Goal: Task Accomplishment & Management: Manage account settings

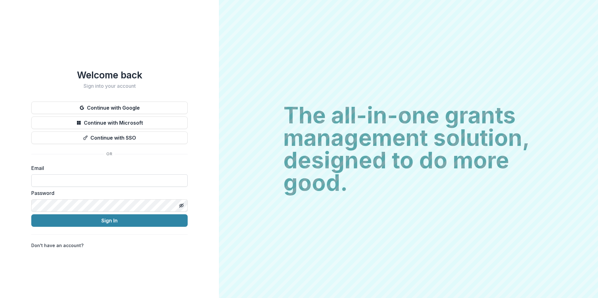
drag, startPoint x: 145, startPoint y: 186, endPoint x: 144, endPoint y: 182, distance: 4.9
click at [144, 186] on form "Email Password Sign In" at bounding box center [109, 195] width 156 height 63
click at [144, 181] on input at bounding box center [109, 180] width 156 height 13
type input "**********"
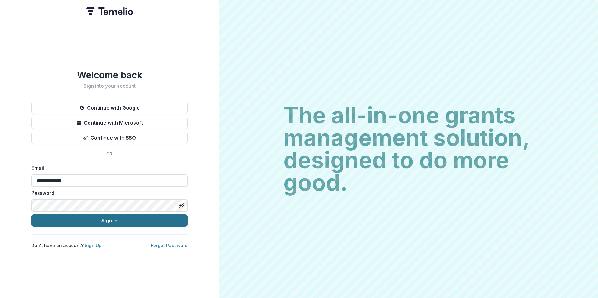
click at [120, 219] on button "Sign In" at bounding box center [109, 220] width 156 height 13
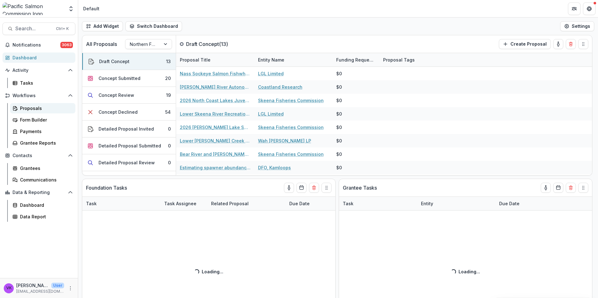
click at [31, 106] on div "Proposals" at bounding box center [45, 108] width 50 height 7
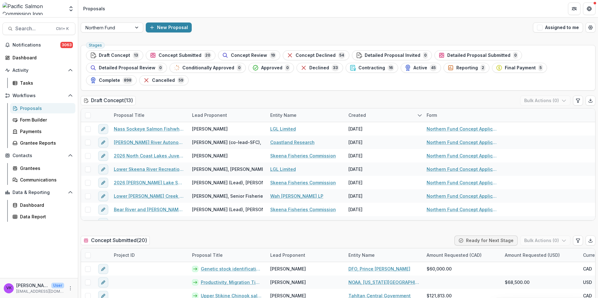
drag, startPoint x: 186, startPoint y: 56, endPoint x: 383, endPoint y: 93, distance: 199.8
click at [186, 56] on span "Concept Submitted" at bounding box center [179, 55] width 43 height 5
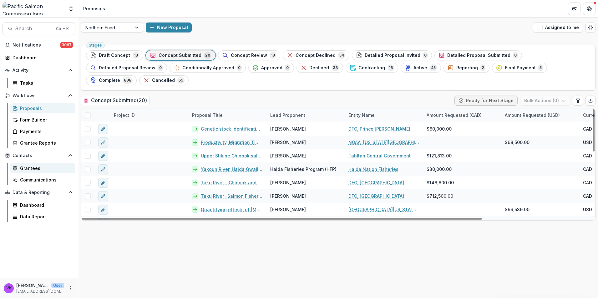
drag, startPoint x: 27, startPoint y: 168, endPoint x: 33, endPoint y: 168, distance: 5.9
click at [27, 168] on div "Grantees" at bounding box center [45, 168] width 50 height 7
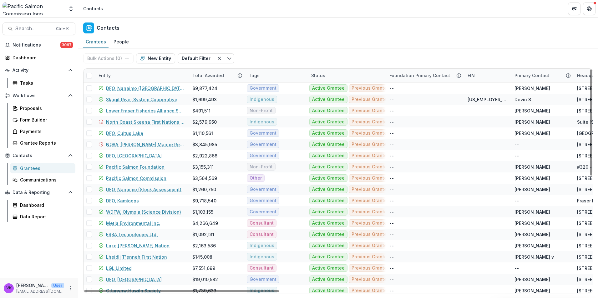
click at [136, 74] on div "Entity" at bounding box center [142, 75] width 94 height 13
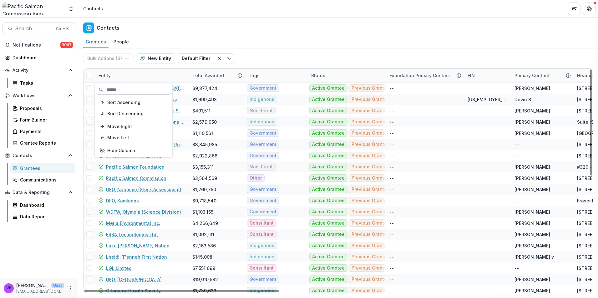
click at [130, 88] on input at bounding box center [133, 90] width 75 height 10
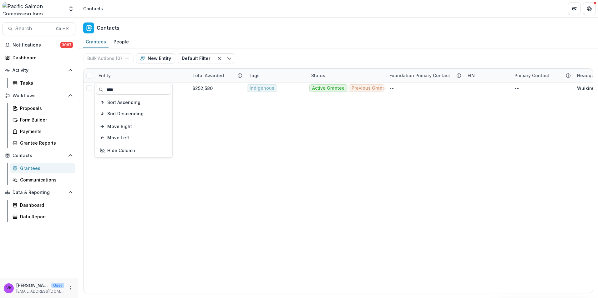
type input "****"
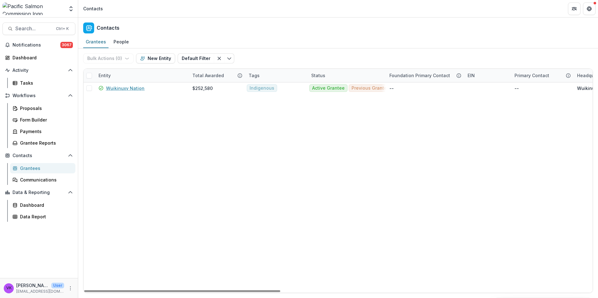
drag, startPoint x: 135, startPoint y: 88, endPoint x: 185, endPoint y: 101, distance: 51.7
click at [135, 88] on link "Wuikinuxv Nation" at bounding box center [125, 88] width 38 height 7
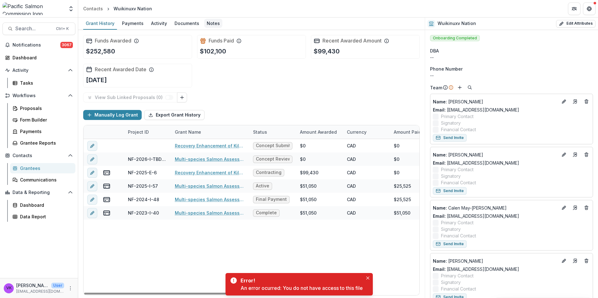
click at [210, 23] on div "Notes" at bounding box center [213, 23] width 18 height 9
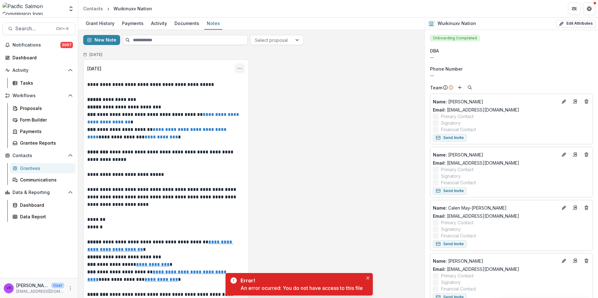
click at [237, 68] on icon "Options" at bounding box center [239, 68] width 5 height 5
click at [202, 91] on button "Edit" at bounding box center [208, 93] width 67 height 10
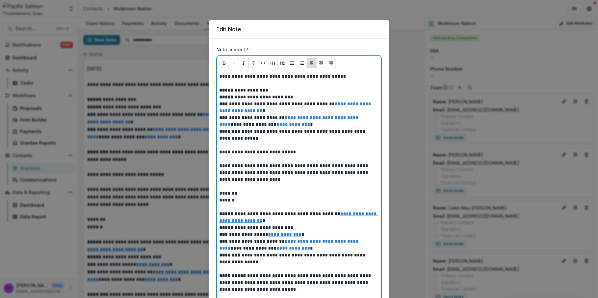
click at [225, 84] on p at bounding box center [298, 83] width 159 height 7
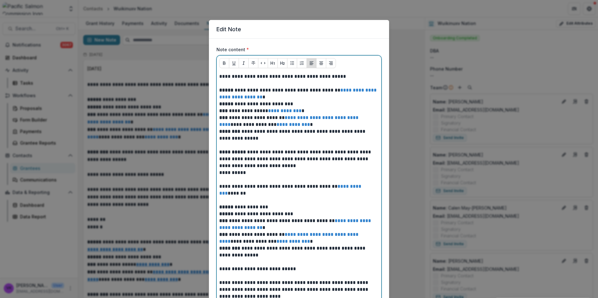
click at [313, 167] on p "**********" at bounding box center [298, 159] width 159 height 21
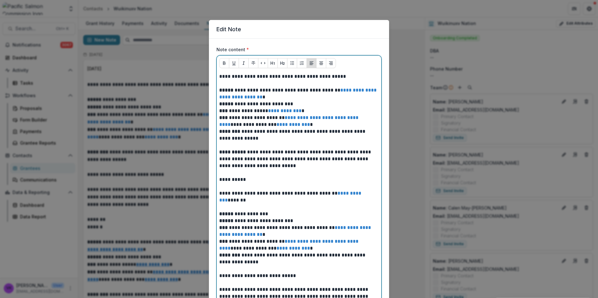
click at [343, 192] on p "**********" at bounding box center [298, 197] width 159 height 14
click at [350, 193] on p "**********" at bounding box center [298, 193] width 159 height 7
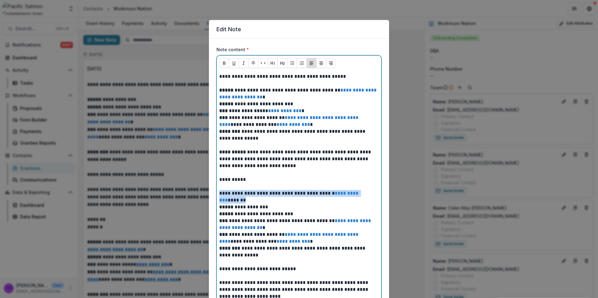
drag, startPoint x: 224, startPoint y: 195, endPoint x: 239, endPoint y: 199, distance: 16.0
click at [239, 199] on p "**********" at bounding box center [298, 197] width 159 height 14
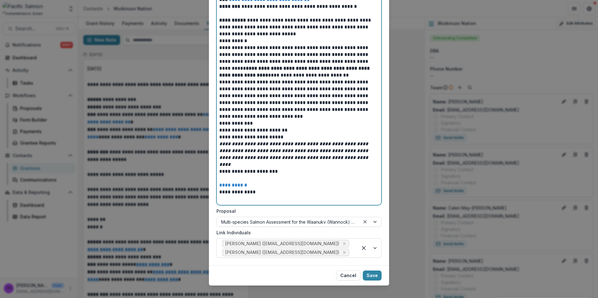
scroll to position [1845, 0]
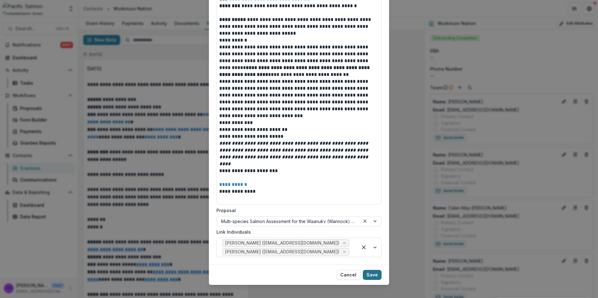
click at [372, 270] on button "Save" at bounding box center [372, 275] width 19 height 10
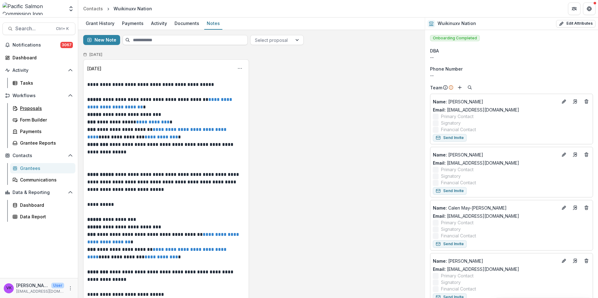
drag, startPoint x: 33, startPoint y: 109, endPoint x: 92, endPoint y: 118, distance: 59.2
click at [33, 108] on div "Proposals" at bounding box center [45, 108] width 50 height 7
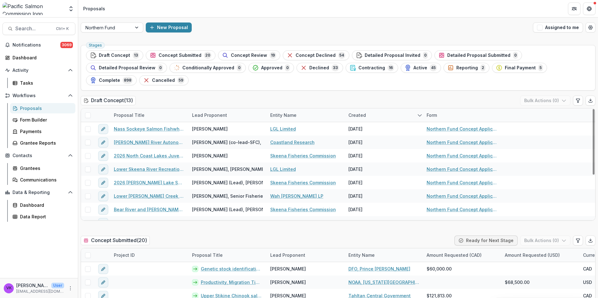
click at [235, 54] on span "Concept Review" at bounding box center [249, 55] width 36 height 5
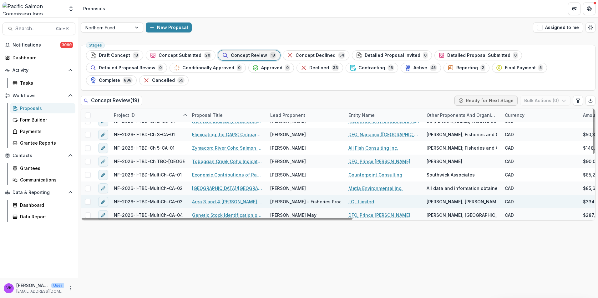
scroll to position [157, 0]
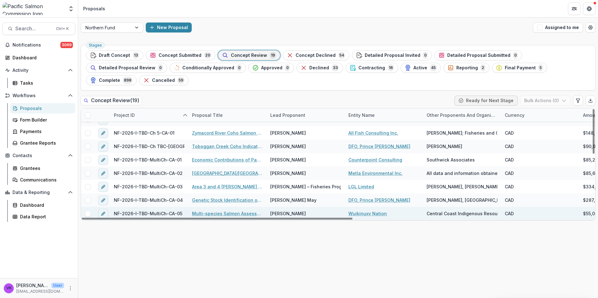
click at [241, 210] on link "Multi-species Salmon Assessment for the Waanukv (Wannock) River, 2026" at bounding box center [227, 213] width 71 height 7
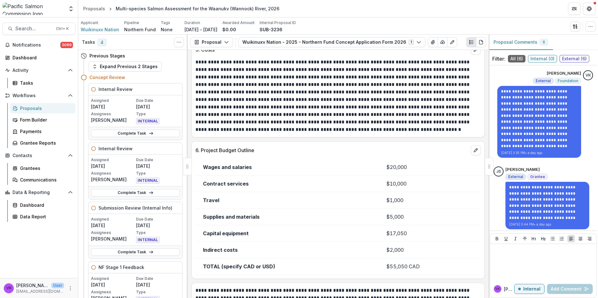
scroll to position [1137, 0]
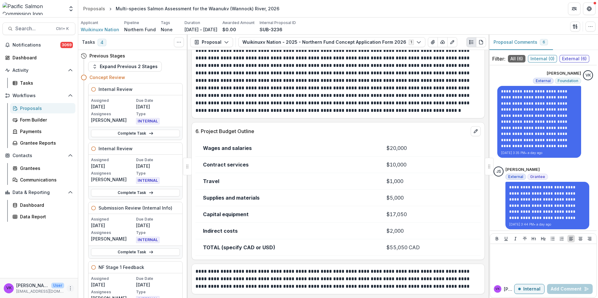
click at [71, 289] on icon "More" at bounding box center [70, 288] width 5 height 5
drag, startPoint x: 54, startPoint y: 250, endPoint x: 64, endPoint y: 254, distance: 11.0
click at [54, 250] on div "Notifications 3069 Dashboard Activity Tasks Workflows Proposals Form Builder Pa…" at bounding box center [39, 159] width 78 height 238
click at [72, 288] on icon "More" at bounding box center [70, 288] width 5 height 5
click at [104, 275] on link "User Settings" at bounding box center [111, 275] width 67 height 10
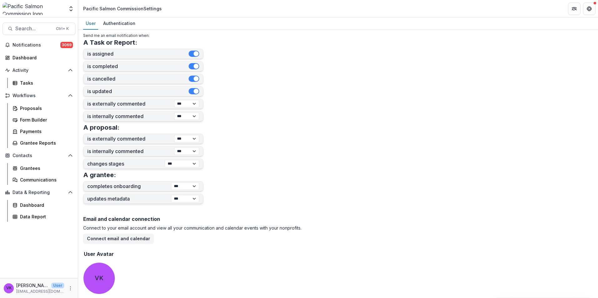
scroll to position [178, 0]
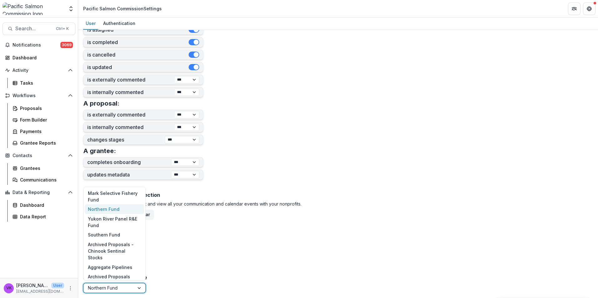
click at [140, 289] on div at bounding box center [139, 288] width 11 height 9
click at [117, 238] on div "Southern Fund" at bounding box center [114, 235] width 59 height 10
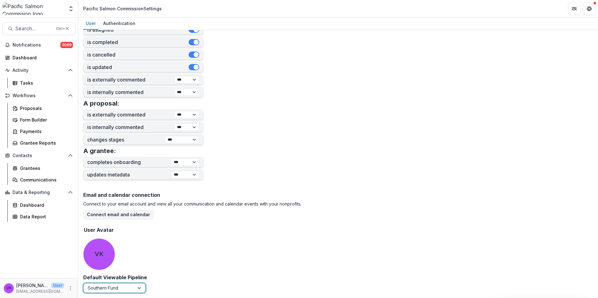
click at [223, 252] on div "Email and calendar connection Connect to your email account and view all your c…" at bounding box center [338, 232] width 510 height 85
click at [28, 106] on div "Proposals" at bounding box center [45, 108] width 50 height 7
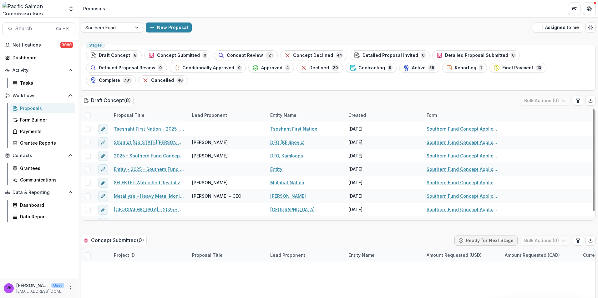
drag, startPoint x: 244, startPoint y: 55, endPoint x: 301, endPoint y: 78, distance: 61.2
click at [244, 55] on span "Concept Review" at bounding box center [245, 55] width 36 height 5
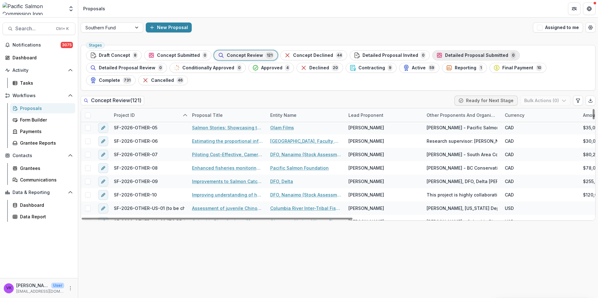
scroll to position [1032, 0]
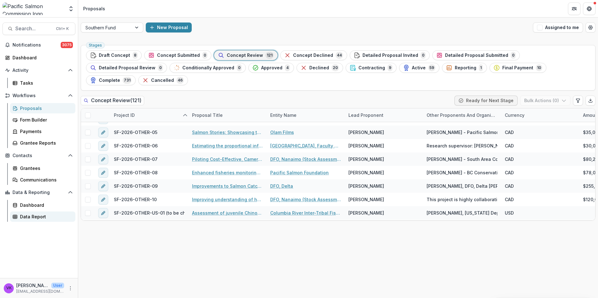
click at [26, 218] on div "Data Report" at bounding box center [45, 216] width 50 height 7
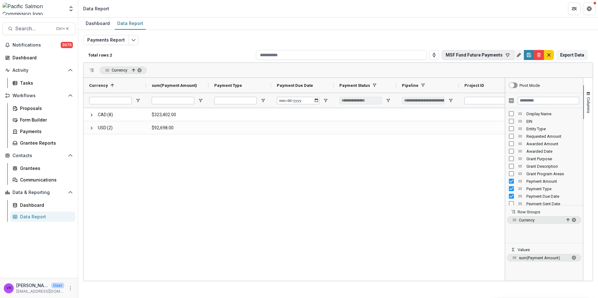
click at [510, 55] on icon "button" at bounding box center [507, 55] width 5 height 5
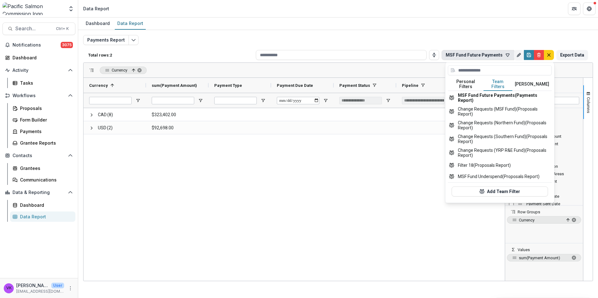
click at [498, 83] on button "Team Filters" at bounding box center [497, 84] width 29 height 13
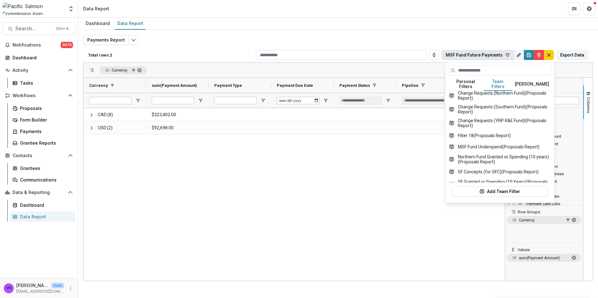
scroll to position [52, 0]
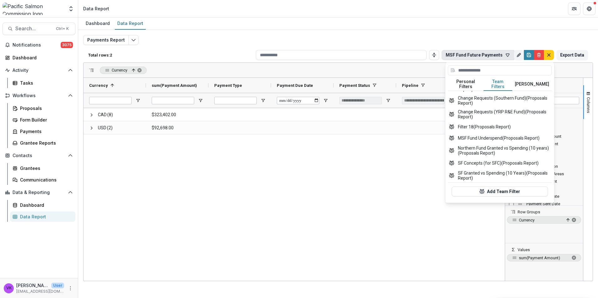
click at [396, 203] on div "CAD (8) $323,402.00 USD (2) $92,698.00" at bounding box center [293, 193] width 421 height 171
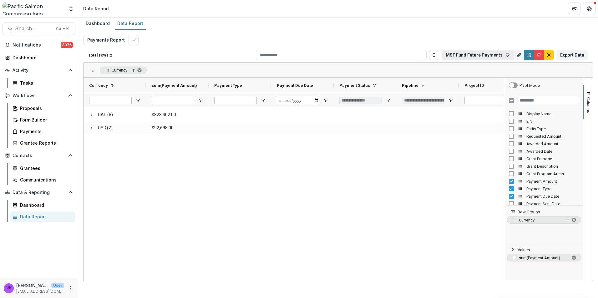
click at [508, 53] on icon "button" at bounding box center [507, 55] width 5 height 5
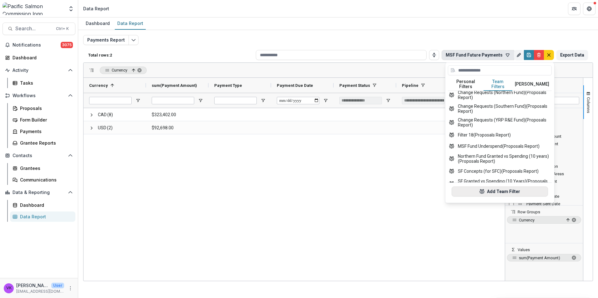
scroll to position [0, 0]
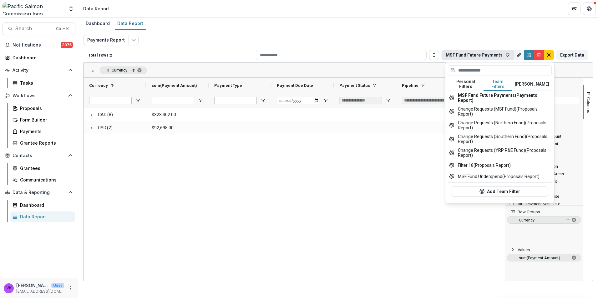
click at [368, 204] on div "CAD (8) $323,402.00 USD (2) $92,698.00" at bounding box center [293, 193] width 421 height 171
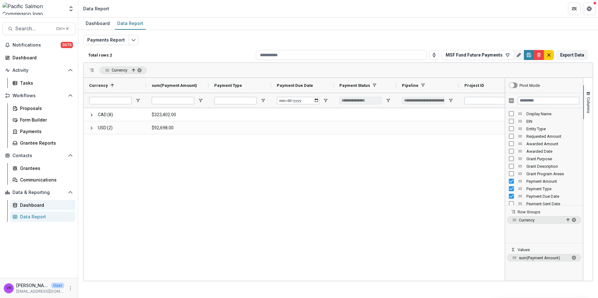
drag, startPoint x: 35, startPoint y: 200, endPoint x: 43, endPoint y: 207, distance: 10.6
click at [35, 200] on div "Data & Reporting Dashboard Data Report" at bounding box center [39, 205] width 78 height 34
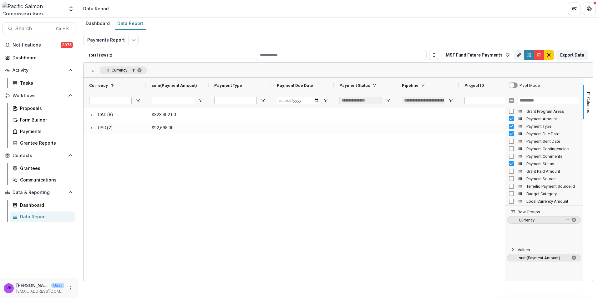
drag, startPoint x: 453, startPoint y: 178, endPoint x: 459, endPoint y: 162, distance: 17.0
click at [452, 175] on div "CAD (8) $323,402.00 USD (2) $92,698.00" at bounding box center [293, 193] width 421 height 171
click at [507, 54] on icon "button" at bounding box center [507, 55] width 5 height 5
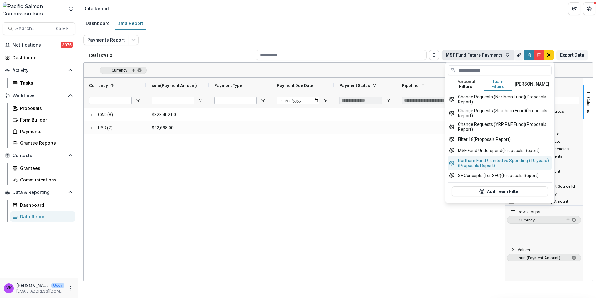
scroll to position [52, 0]
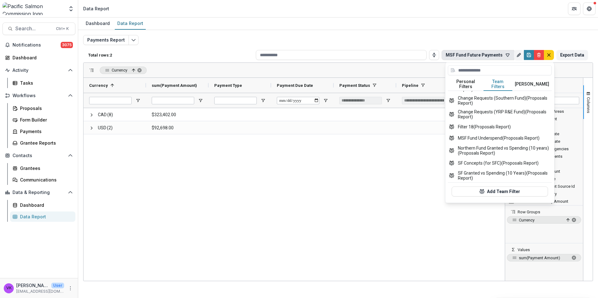
click at [388, 208] on div "CAD (8) $323,402.00 USD (2) $92,698.00" at bounding box center [293, 193] width 421 height 171
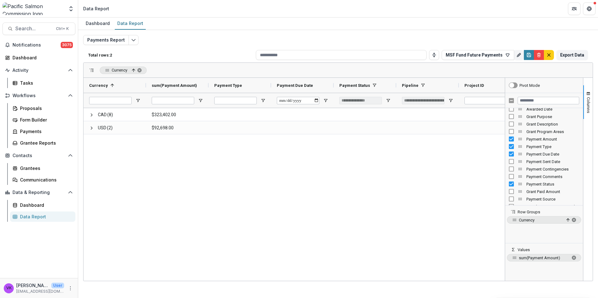
scroll to position [31, 0]
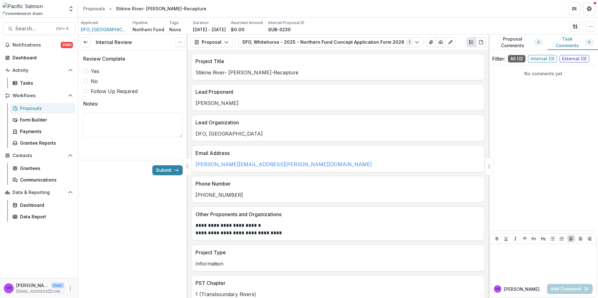
drag, startPoint x: 88, startPoint y: 73, endPoint x: 110, endPoint y: 85, distance: 26.2
click at [88, 73] on span at bounding box center [85, 71] width 5 height 5
drag, startPoint x: 167, startPoint y: 171, endPoint x: 196, endPoint y: 182, distance: 31.2
click at [167, 171] on button "Submit" at bounding box center [167, 170] width 30 height 10
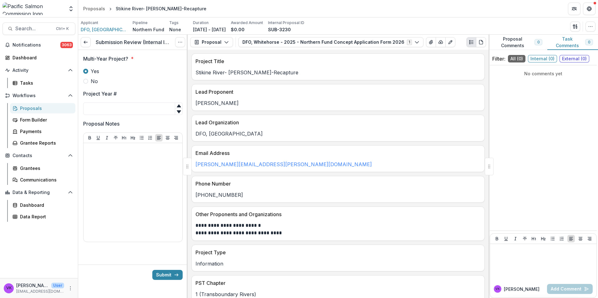
click at [130, 112] on input "Project Year #" at bounding box center [132, 109] width 99 height 13
type input "**"
drag, startPoint x: 101, startPoint y: 158, endPoint x: 157, endPoint y: 184, distance: 61.4
click at [102, 159] on div at bounding box center [133, 193] width 94 height 94
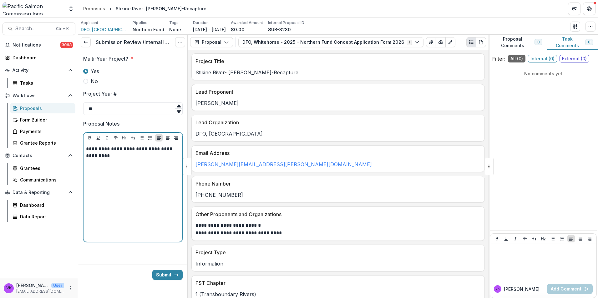
click at [103, 148] on p "**********" at bounding box center [133, 153] width 94 height 14
drag, startPoint x: 106, startPoint y: 168, endPoint x: 113, endPoint y: 174, distance: 9.6
click at [106, 169] on p "**********" at bounding box center [133, 160] width 94 height 28
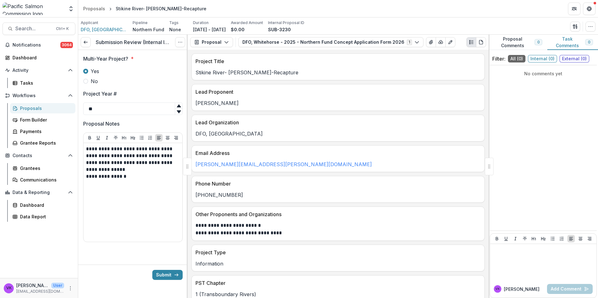
drag, startPoint x: 168, startPoint y: 274, endPoint x: 269, endPoint y: 274, distance: 100.3
click at [168, 274] on button "Submit" at bounding box center [167, 275] width 30 height 10
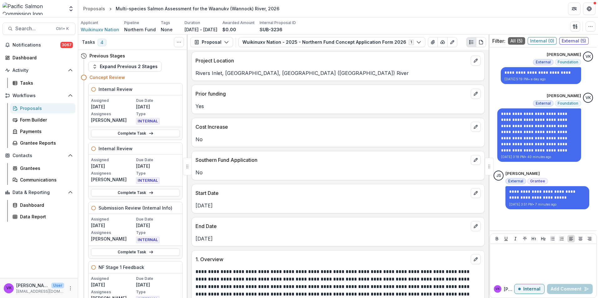
scroll to position [344, 0]
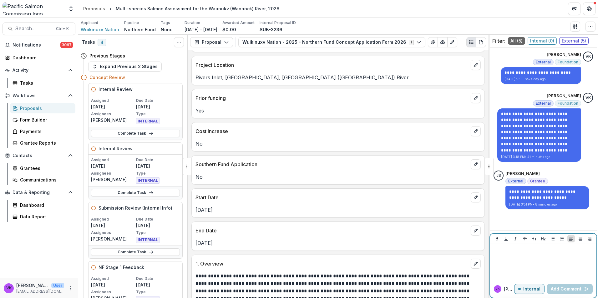
click at [522, 255] on div at bounding box center [542, 262] width 101 height 31
click at [530, 289] on p "Internal" at bounding box center [531, 289] width 17 height 5
click at [515, 258] on div at bounding box center [542, 262] width 101 height 31
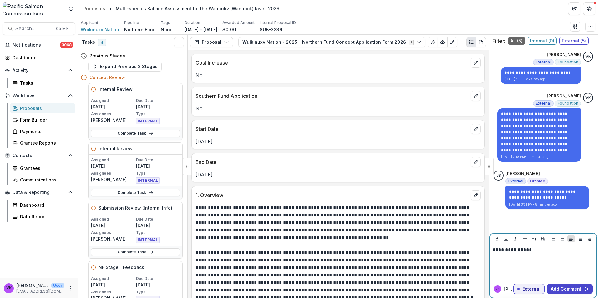
scroll to position [469, 0]
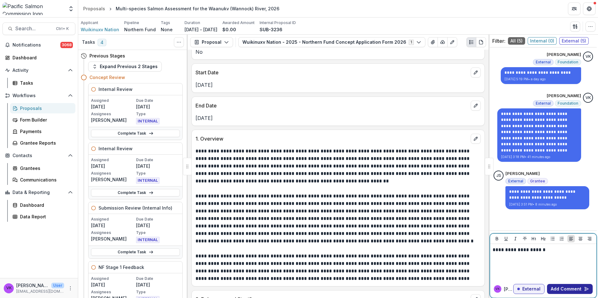
click at [569, 289] on button "Add Comment" at bounding box center [570, 289] width 46 height 10
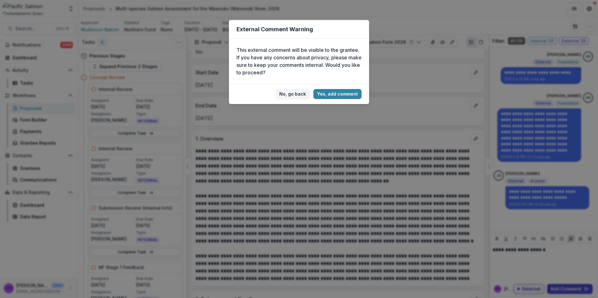
click at [336, 93] on button "Yes, add comment" at bounding box center [337, 94] width 48 height 10
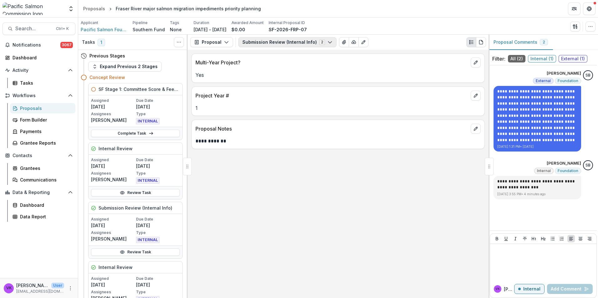
click at [327, 44] on icon "button" at bounding box center [329, 42] width 5 height 5
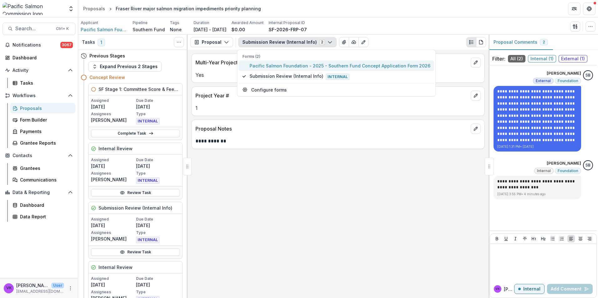
click at [304, 65] on span "Pacific Salmon Foundation - 2025 - Southern Fund Concept Application Form 2026" at bounding box center [339, 66] width 181 height 7
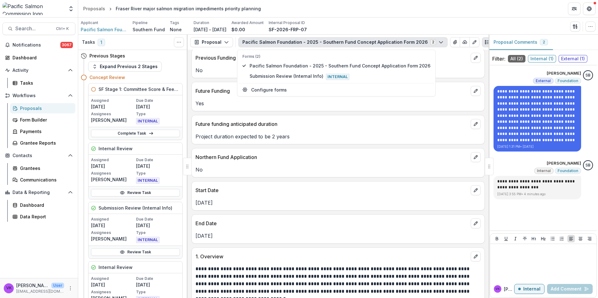
scroll to position [438, 0]
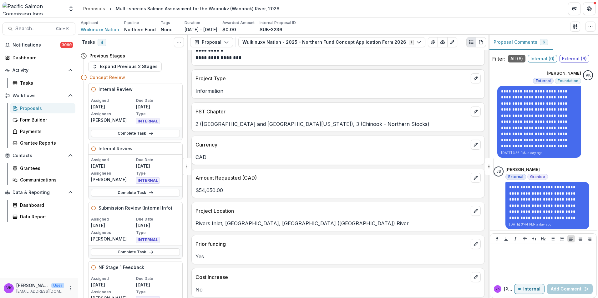
scroll to position [219, 0]
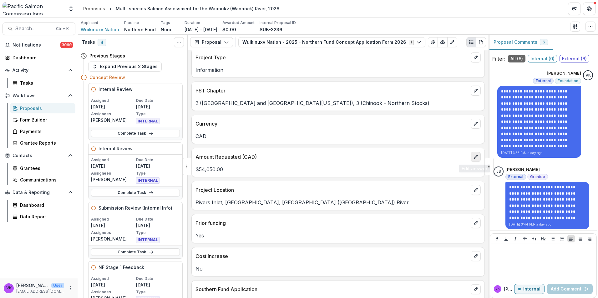
click at [476, 157] on button "edit" at bounding box center [475, 157] width 10 height 10
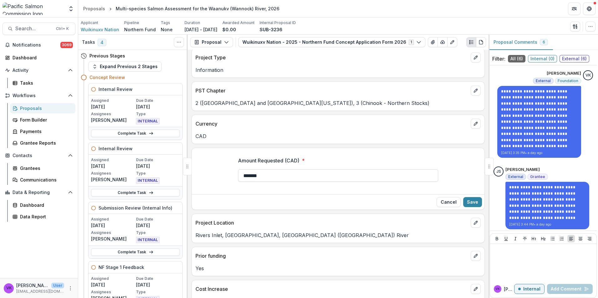
click at [250, 177] on input "*******" at bounding box center [338, 175] width 200 height 13
type input "*******"
click at [467, 201] on button "Save" at bounding box center [472, 202] width 19 height 10
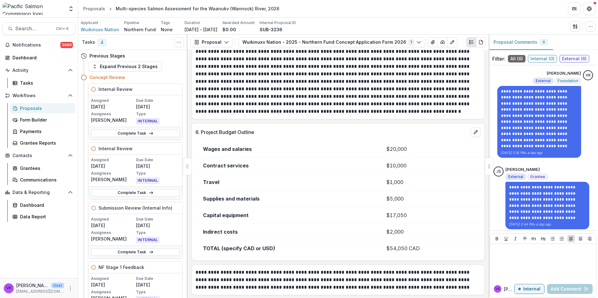
scroll to position [1137, 0]
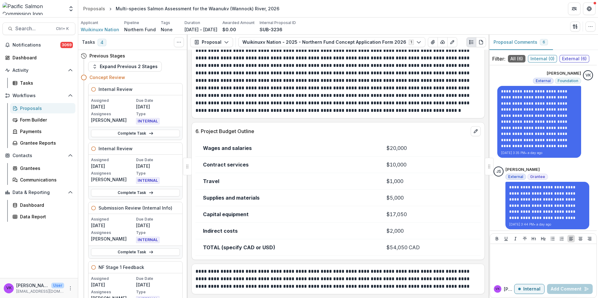
click at [393, 247] on td "$54,050 CAD" at bounding box center [430, 247] width 102 height 17
drag, startPoint x: 474, startPoint y: 131, endPoint x: 476, endPoint y: 137, distance: 6.0
click at [474, 131] on icon "edit" at bounding box center [475, 131] width 5 height 5
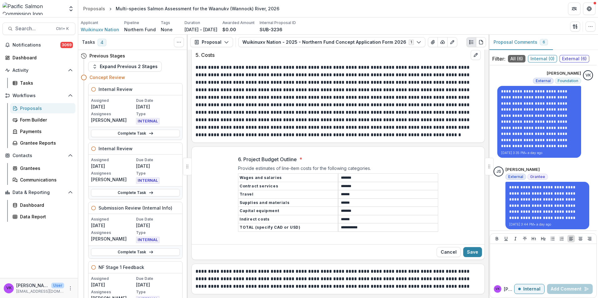
scroll to position [1110, 0]
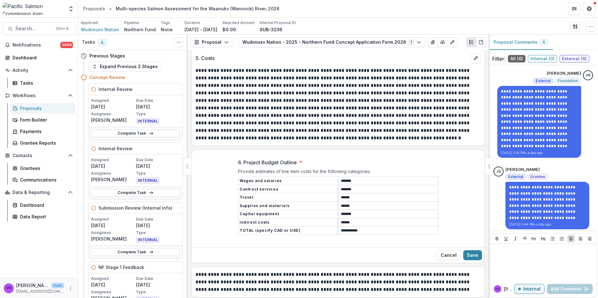
click at [344, 227] on input "**********" at bounding box center [387, 231] width 99 height 8
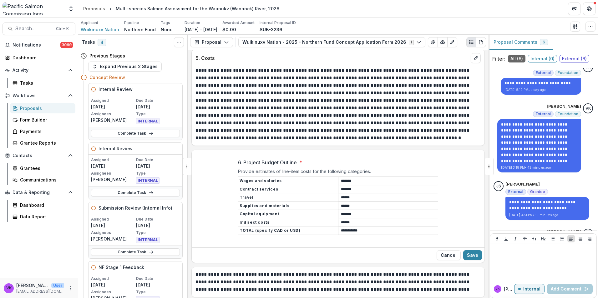
scroll to position [210, 0]
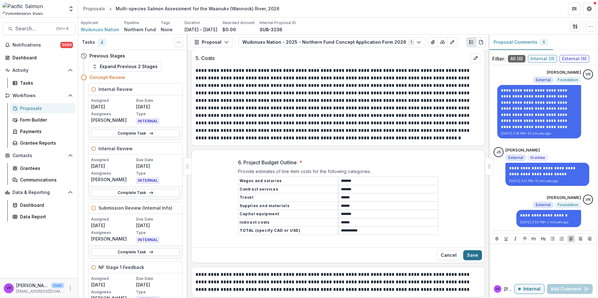
type input "**********"
click at [465, 251] on button "Save" at bounding box center [472, 255] width 19 height 10
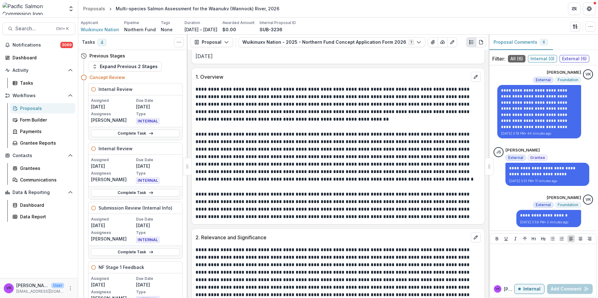
scroll to position [550, 0]
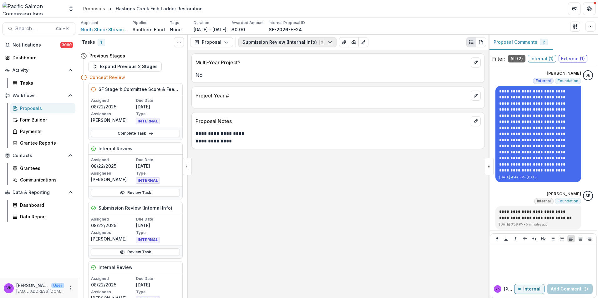
click at [328, 43] on polyline "button" at bounding box center [329, 43] width 3 height 2
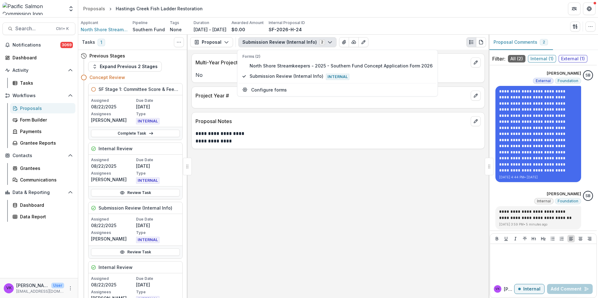
drag, startPoint x: 309, startPoint y: 194, endPoint x: 313, endPoint y: 176, distance: 18.1
click at [309, 194] on div "**********" at bounding box center [338, 174] width 301 height 248
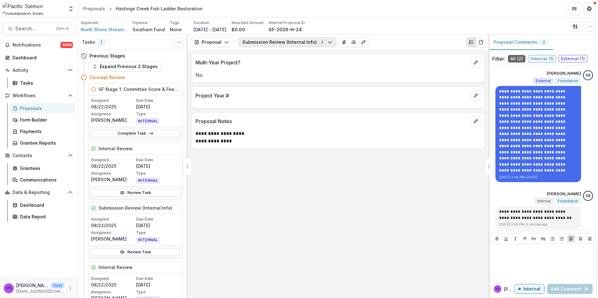
click at [327, 41] on icon "button" at bounding box center [329, 42] width 5 height 5
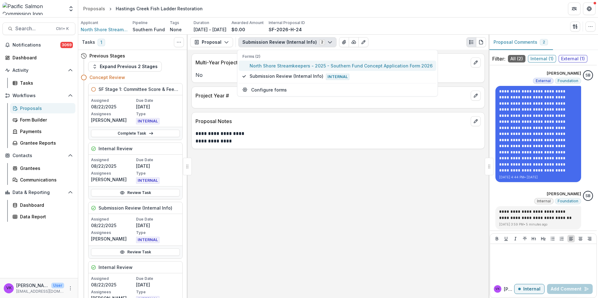
click at [281, 64] on span "North Shore Streamkeepers - 2025 - Southern Fund Concept Application Form 2026" at bounding box center [340, 66] width 183 height 7
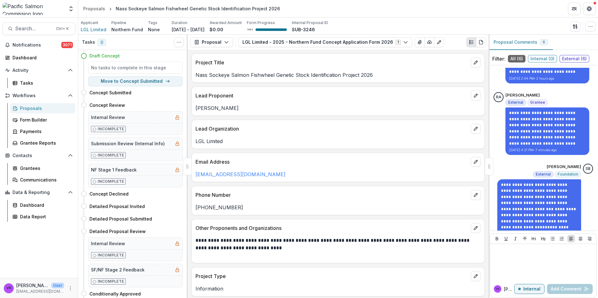
scroll to position [289, 0]
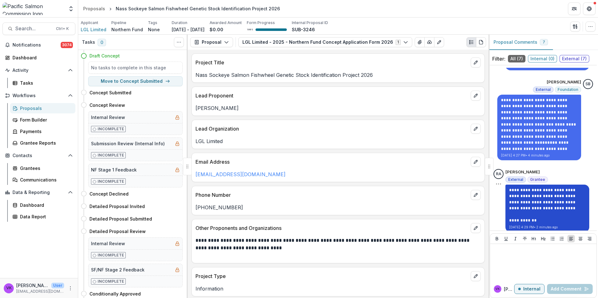
scroll to position [361, 0]
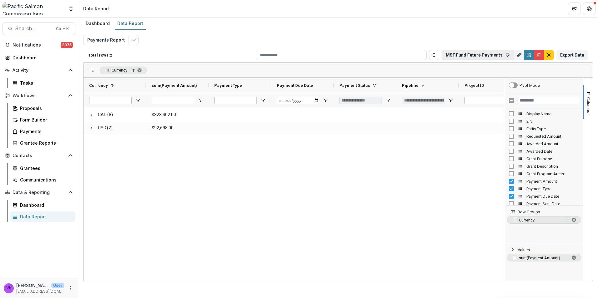
click at [507, 56] on icon "button" at bounding box center [507, 55] width 5 height 5
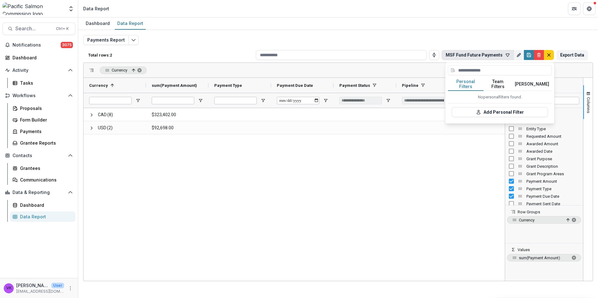
click at [498, 83] on button "Team Filters" at bounding box center [497, 84] width 29 height 13
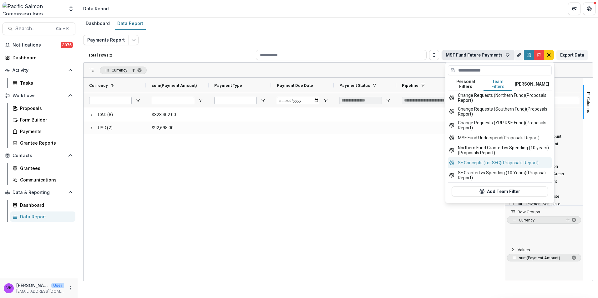
scroll to position [52, 0]
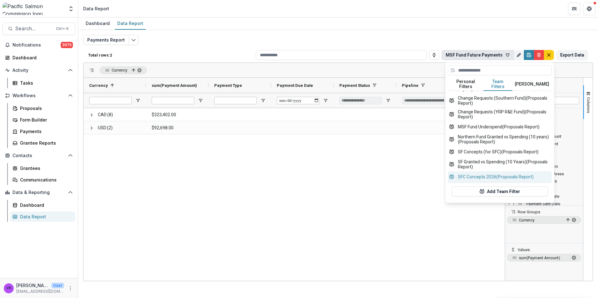
drag, startPoint x: 490, startPoint y: 173, endPoint x: 537, endPoint y: 180, distance: 47.7
click at [489, 173] on button "SFC Concepts 2026 (Proposals Report)" at bounding box center [500, 176] width 104 height 11
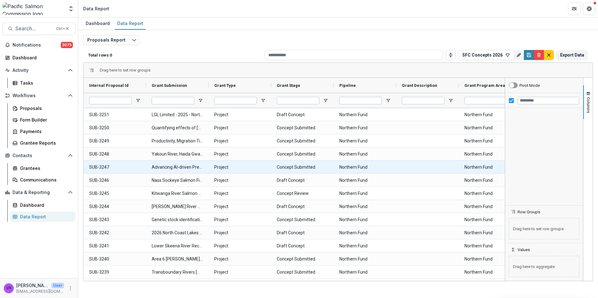
type input "**********"
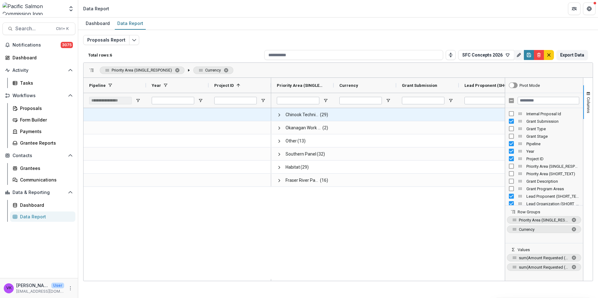
click at [294, 116] on span "Chinook Technical Committee" at bounding box center [302, 114] width 34 height 13
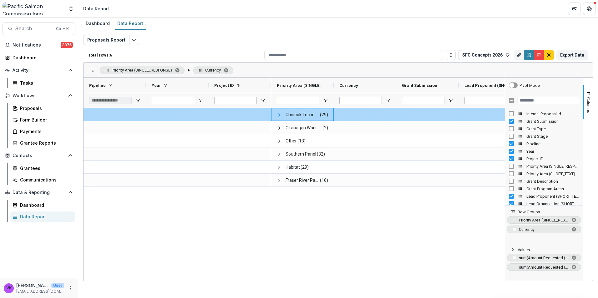
click at [279, 116] on span at bounding box center [279, 115] width 5 height 5
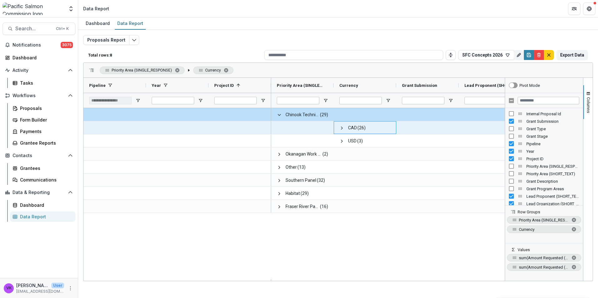
drag, startPoint x: 341, startPoint y: 128, endPoint x: 361, endPoint y: 133, distance: 20.9
click at [341, 128] on span at bounding box center [341, 128] width 5 height 5
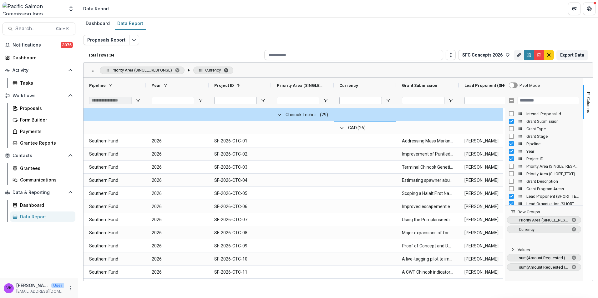
click at [225, 69] on span "Currency. Press ENTER to sort. Press DELETE to remove" at bounding box center [225, 70] width 5 height 5
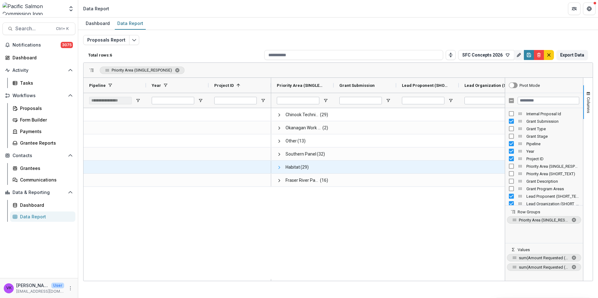
click at [279, 167] on span at bounding box center [279, 167] width 5 height 5
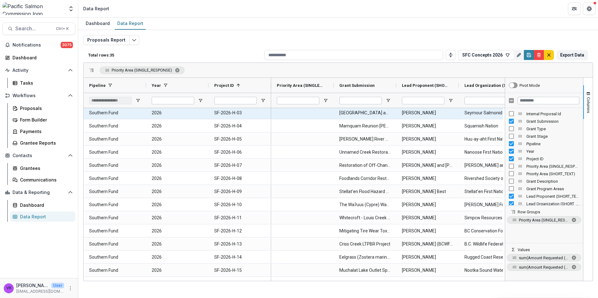
scroll to position [94, 0]
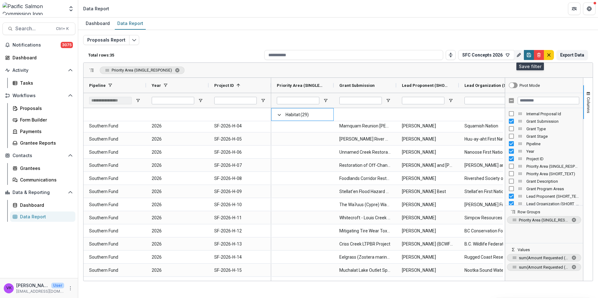
click at [528, 56] on icon "Save" at bounding box center [528, 55] width 5 height 5
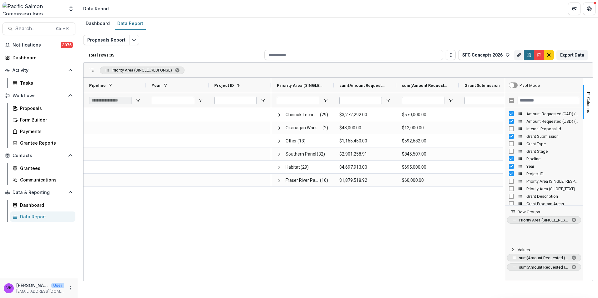
scroll to position [0, 0]
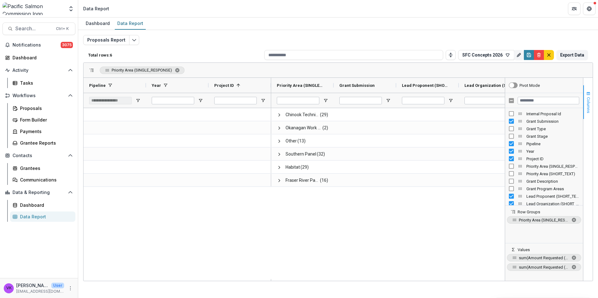
click at [586, 100] on span "Columns" at bounding box center [588, 105] width 5 height 16
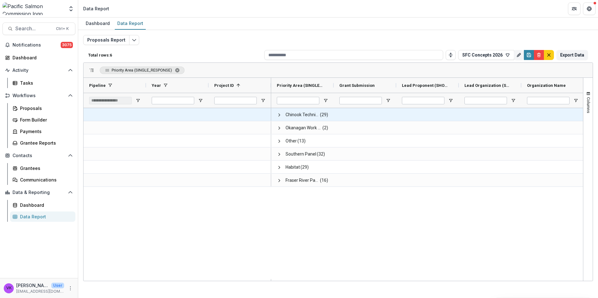
click at [277, 114] on span at bounding box center [279, 115] width 5 height 5
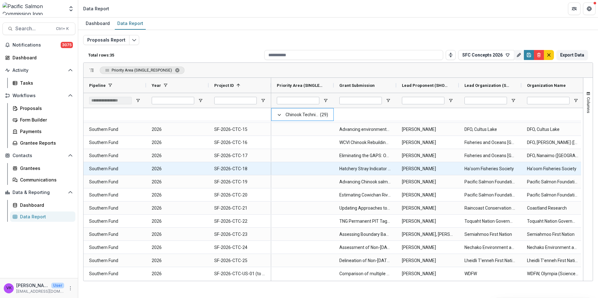
scroll to position [188, 0]
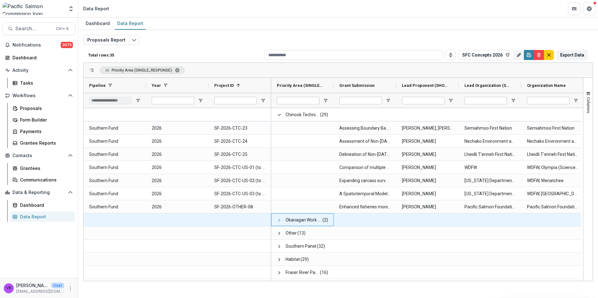
click at [278, 218] on span at bounding box center [279, 220] width 5 height 5
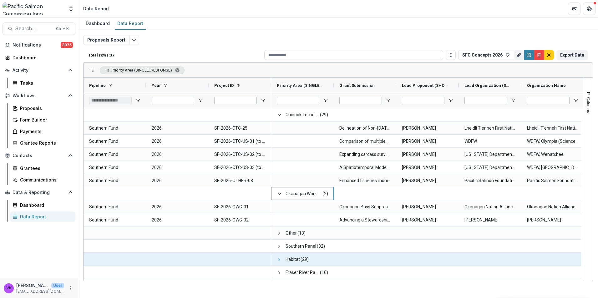
click at [279, 260] on span at bounding box center [279, 259] width 5 height 5
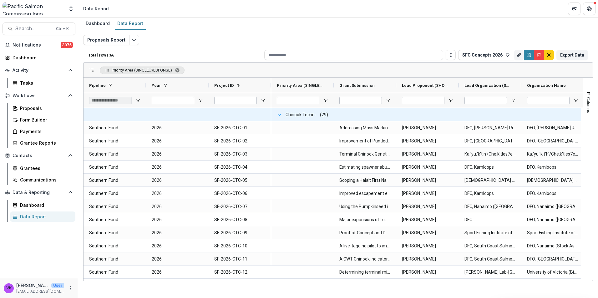
click at [279, 115] on span at bounding box center [279, 115] width 5 height 5
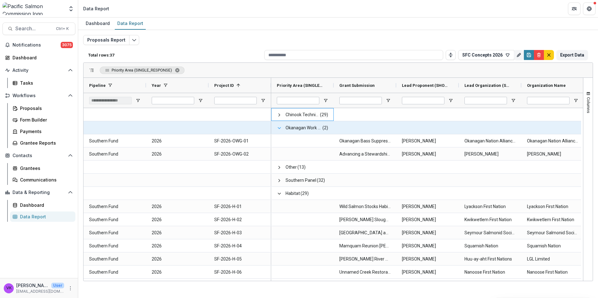
click at [281, 128] on span at bounding box center [279, 128] width 5 height 5
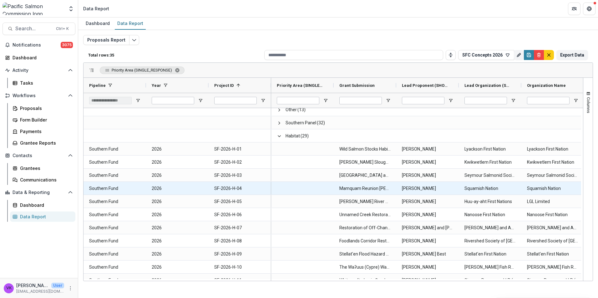
scroll to position [94, 0]
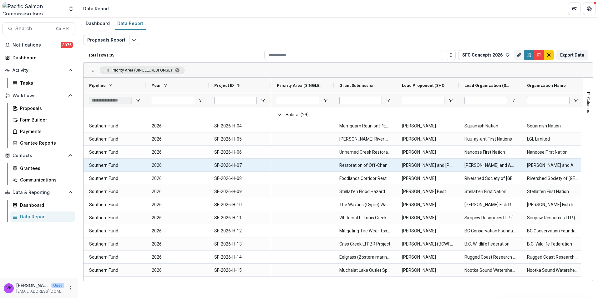
drag, startPoint x: 240, startPoint y: 168, endPoint x: 283, endPoint y: 171, distance: 43.3
click at [240, 168] on ID-6027 "SF-2026-H-07" at bounding box center [239, 165] width 51 height 13
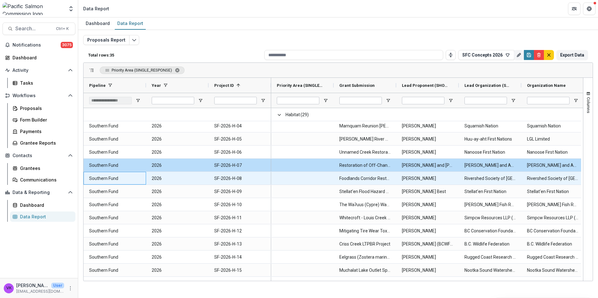
click at [100, 180] on Pipeline-6034 "Southern Fund" at bounding box center [114, 178] width 51 height 13
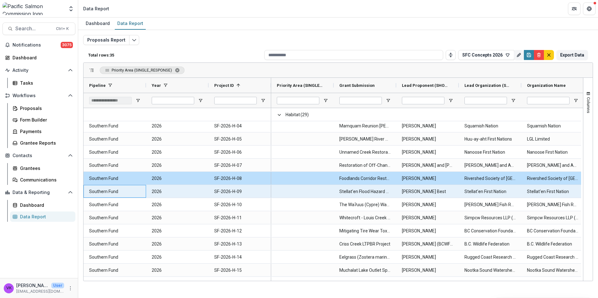
click at [90, 193] on Pipeline-6043 "Southern Fund" at bounding box center [114, 191] width 51 height 13
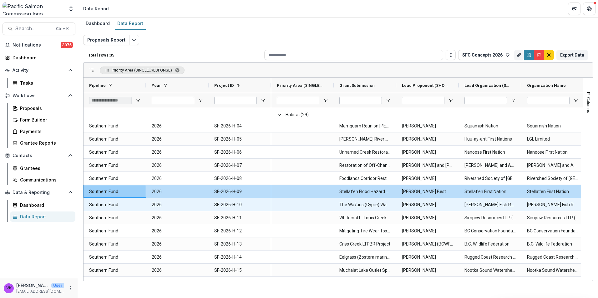
drag, startPoint x: 114, startPoint y: 202, endPoint x: 145, endPoint y: 210, distance: 32.1
click at [114, 202] on Pipeline-6052 "Southern Fund" at bounding box center [114, 204] width 51 height 13
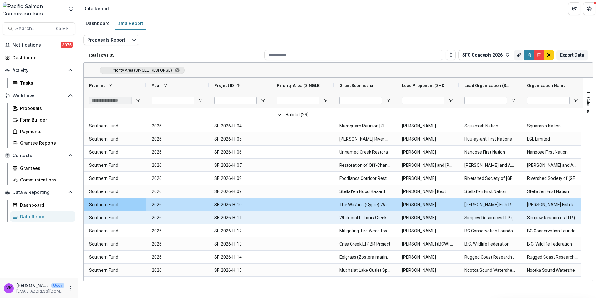
click at [110, 219] on Pipeline-6061 "Southern Fund" at bounding box center [114, 218] width 51 height 13
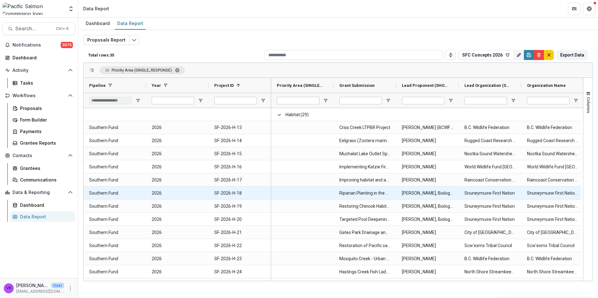
scroll to position [185, 0]
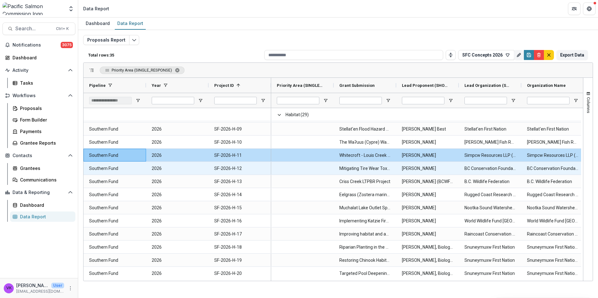
click at [123, 167] on Pipeline-6070 "Southern Fund" at bounding box center [114, 168] width 51 height 13
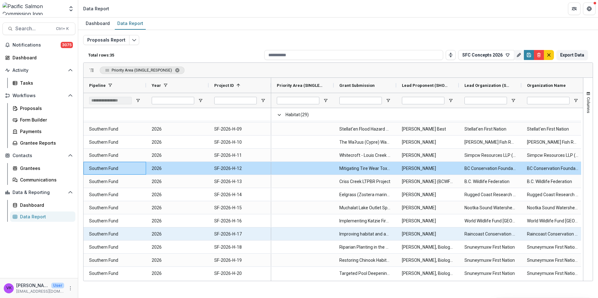
scroll to position [188, 0]
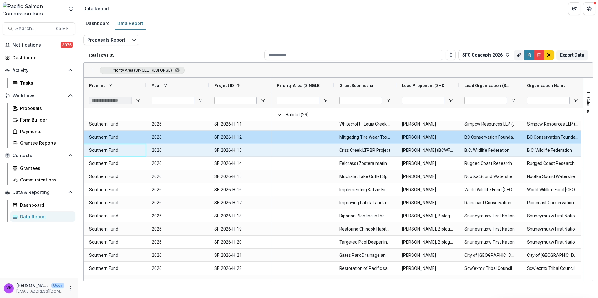
click at [113, 147] on Pipeline-6079 "Southern Fund" at bounding box center [114, 150] width 51 height 13
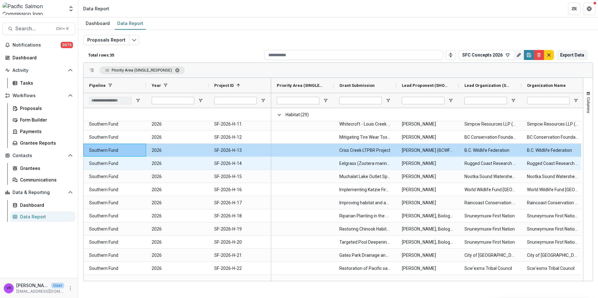
click at [101, 162] on Pipeline-6088 "Southern Fund" at bounding box center [114, 163] width 51 height 13
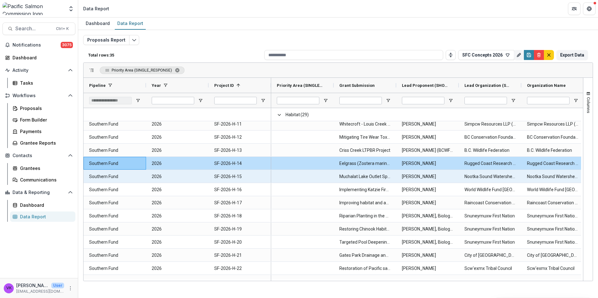
click at [89, 178] on div "Southern Fund" at bounding box center [114, 176] width 63 height 13
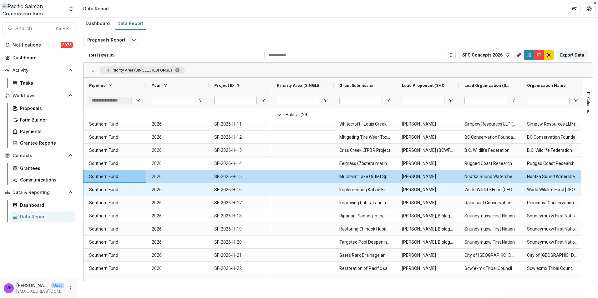
click at [95, 186] on Pipeline-6106 "Southern Fund" at bounding box center [114, 189] width 51 height 13
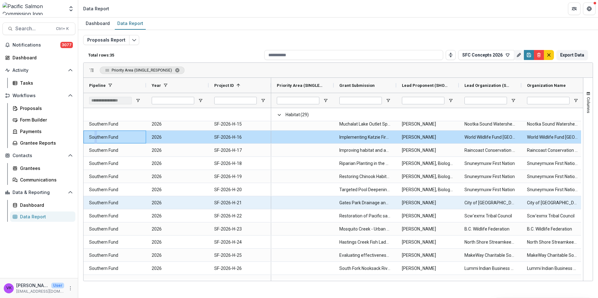
scroll to position [250, 0]
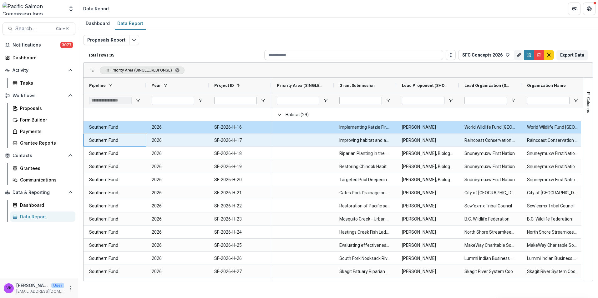
click at [112, 141] on Pipeline-6115 "Southern Fund" at bounding box center [114, 140] width 51 height 13
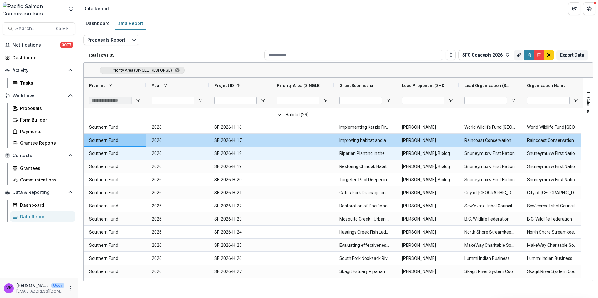
click at [126, 152] on Pipeline-6124 "Southern Fund" at bounding box center [114, 153] width 51 height 13
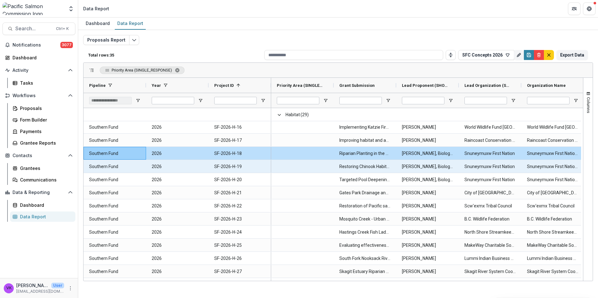
click at [97, 166] on Pipeline-6133 "Southern Fund" at bounding box center [114, 166] width 51 height 13
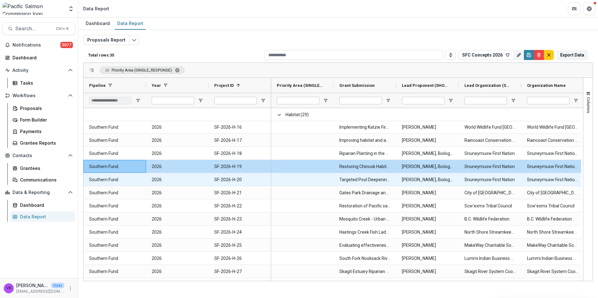
drag, startPoint x: 106, startPoint y: 177, endPoint x: 130, endPoint y: 176, distance: 24.1
click at [107, 177] on Pipeline-6707 "Southern Fund" at bounding box center [114, 179] width 51 height 13
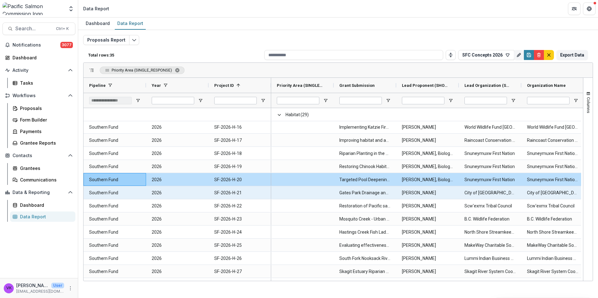
drag, startPoint x: 118, startPoint y: 191, endPoint x: 304, endPoint y: 188, distance: 185.7
click at [118, 191] on Pipeline-6712 "Southern Fund" at bounding box center [114, 193] width 51 height 13
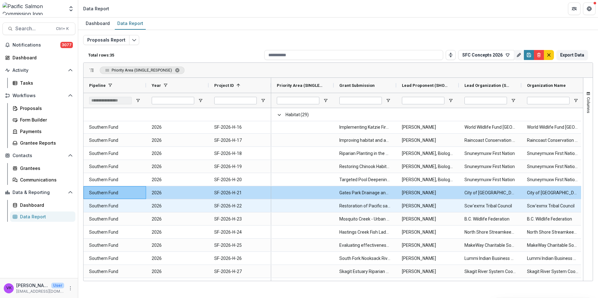
click at [103, 205] on Pipeline-6937 "Southern Fund" at bounding box center [114, 206] width 51 height 13
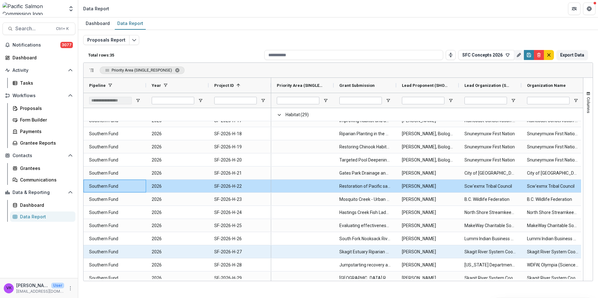
scroll to position [289, 0]
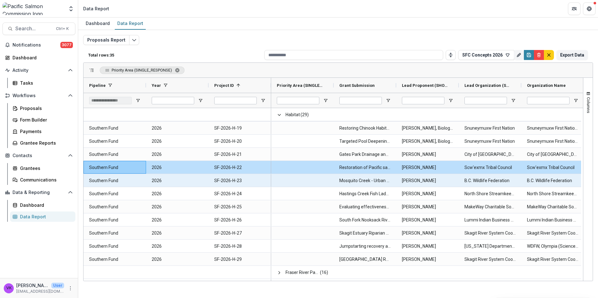
click at [95, 182] on Pipeline-6955 "Southern Fund" at bounding box center [114, 180] width 51 height 13
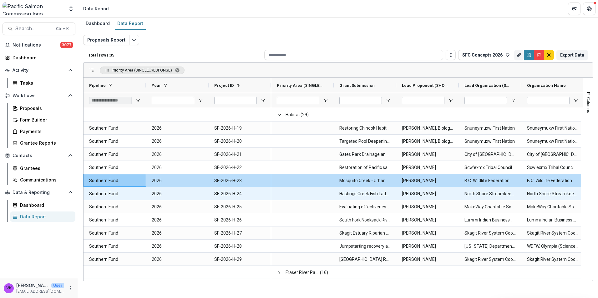
drag, startPoint x: 102, startPoint y: 192, endPoint x: 435, endPoint y: 210, distance: 333.4
click at [102, 192] on Pipeline-6964 "Southern Fund" at bounding box center [114, 194] width 51 height 13
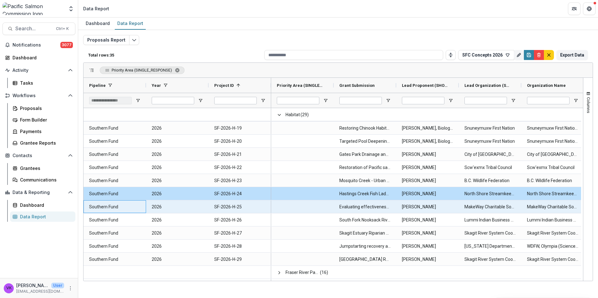
click at [102, 205] on Pipeline-6973 "Southern Fund" at bounding box center [114, 207] width 51 height 13
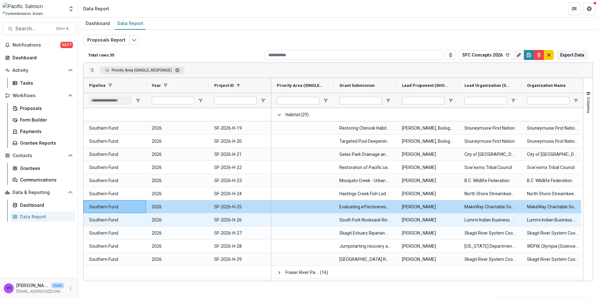
click at [110, 217] on Pipeline-6982 "Southern Fund" at bounding box center [114, 220] width 51 height 13
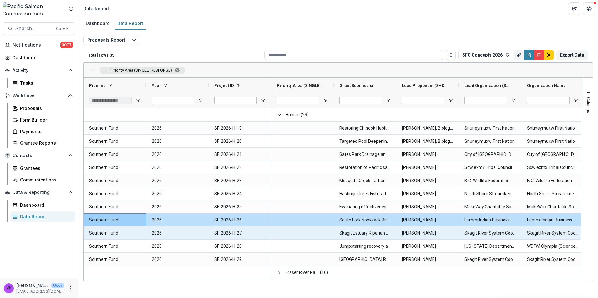
click at [109, 234] on Pipeline-6991 "Southern Fund" at bounding box center [114, 233] width 51 height 13
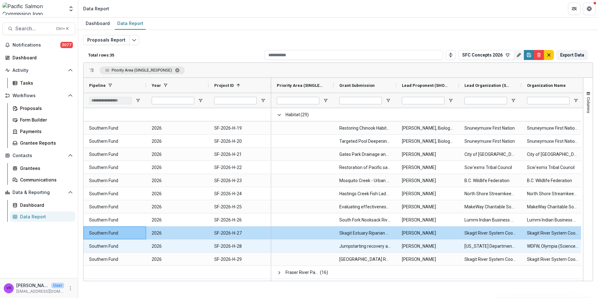
click at [115, 243] on Pipeline-7000 "Southern Fund" at bounding box center [114, 246] width 51 height 13
